Goal: Task Accomplishment & Management: Manage account settings

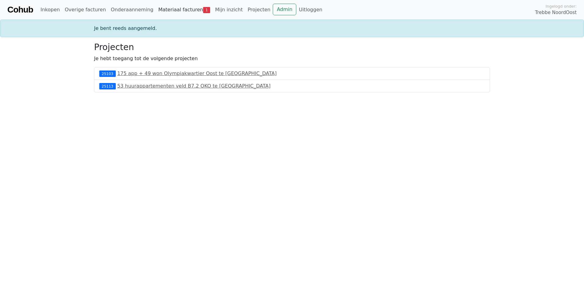
click at [180, 12] on link "Materiaal facturen 1" at bounding box center [184, 10] width 57 height 12
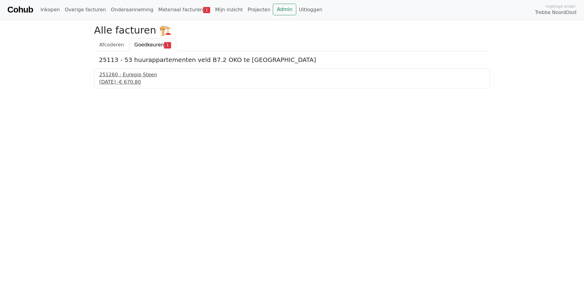
click at [126, 76] on div "251260 - Euregio Steen" at bounding box center [291, 74] width 385 height 7
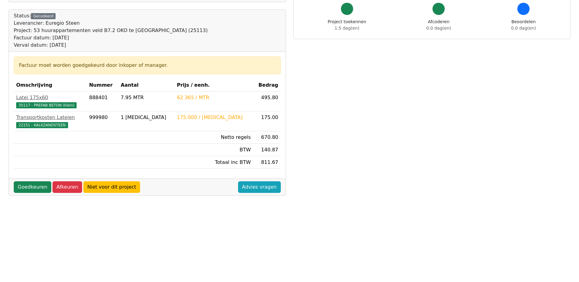
scroll to position [31, 0]
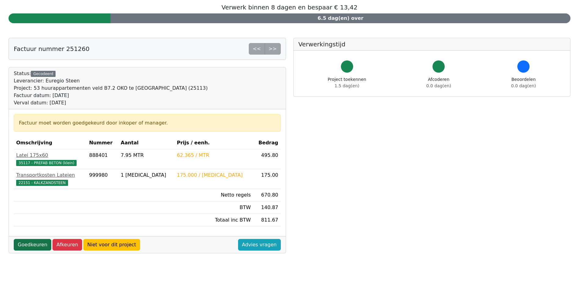
click at [41, 240] on link "Goedkeuren" at bounding box center [33, 245] width 38 height 12
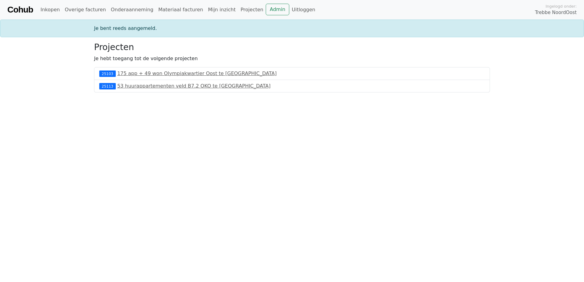
click at [133, 93] on html "Cohub Inkopen Overige facturen Onderaanneming Materiaal facturen Mijn inzicht P…" at bounding box center [292, 46] width 584 height 93
drag, startPoint x: 133, startPoint y: 169, endPoint x: 107, endPoint y: 117, distance: 58.4
click at [107, 93] on html "Cohub Inkopen Overige facturen Onderaanneming Materiaal facturen Mijn inzicht P…" at bounding box center [292, 46] width 584 height 93
